Goal: Information Seeking & Learning: Learn about a topic

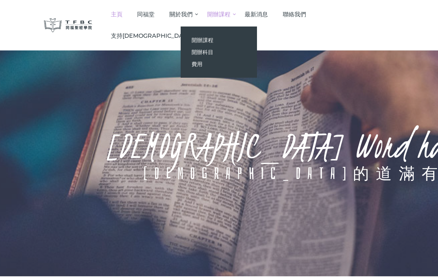
click at [237, 13] on link "開辦課程" at bounding box center [218, 14] width 38 height 21
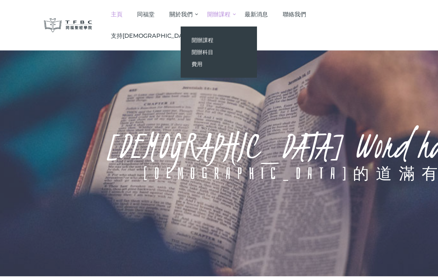
click at [230, 15] on span "開辦課程" at bounding box center [218, 14] width 23 height 7
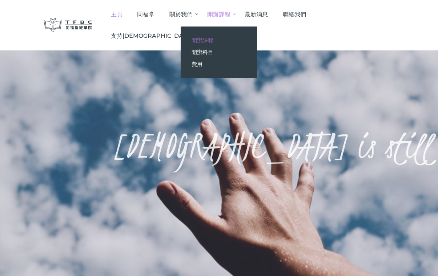
click at [213, 40] on span "開辦課程" at bounding box center [202, 40] width 22 height 7
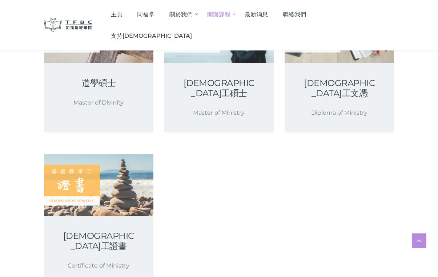
scroll to position [155, 0]
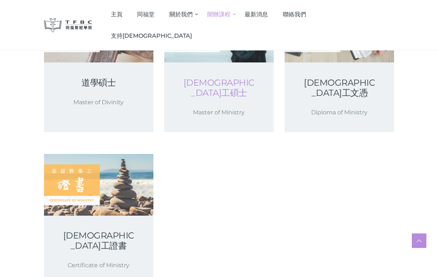
click at [224, 87] on link "基督教事工碩士" at bounding box center [219, 88] width 74 height 20
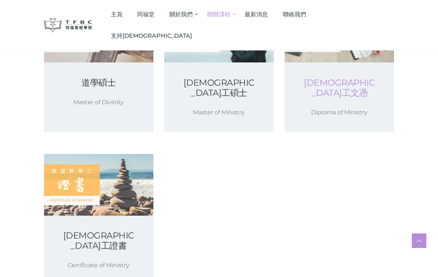
click at [336, 87] on link "[DEMOGRAPHIC_DATA]工文憑" at bounding box center [339, 88] width 74 height 20
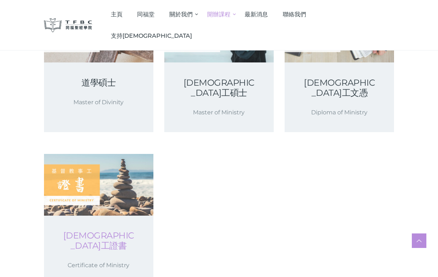
click at [115, 231] on link "基督教事工證書" at bounding box center [98, 241] width 74 height 20
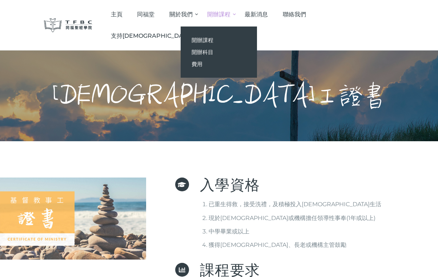
click at [230, 14] on span "開辦課程" at bounding box center [218, 14] width 23 height 7
click at [247, 40] on link "開辦課程" at bounding box center [218, 40] width 76 height 12
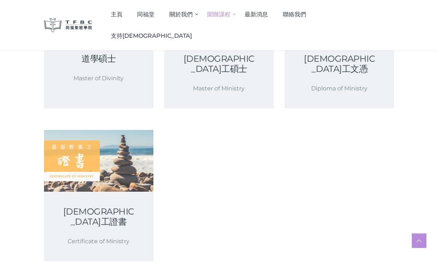
scroll to position [182, 0]
